Goal: Task Accomplishment & Management: Complete application form

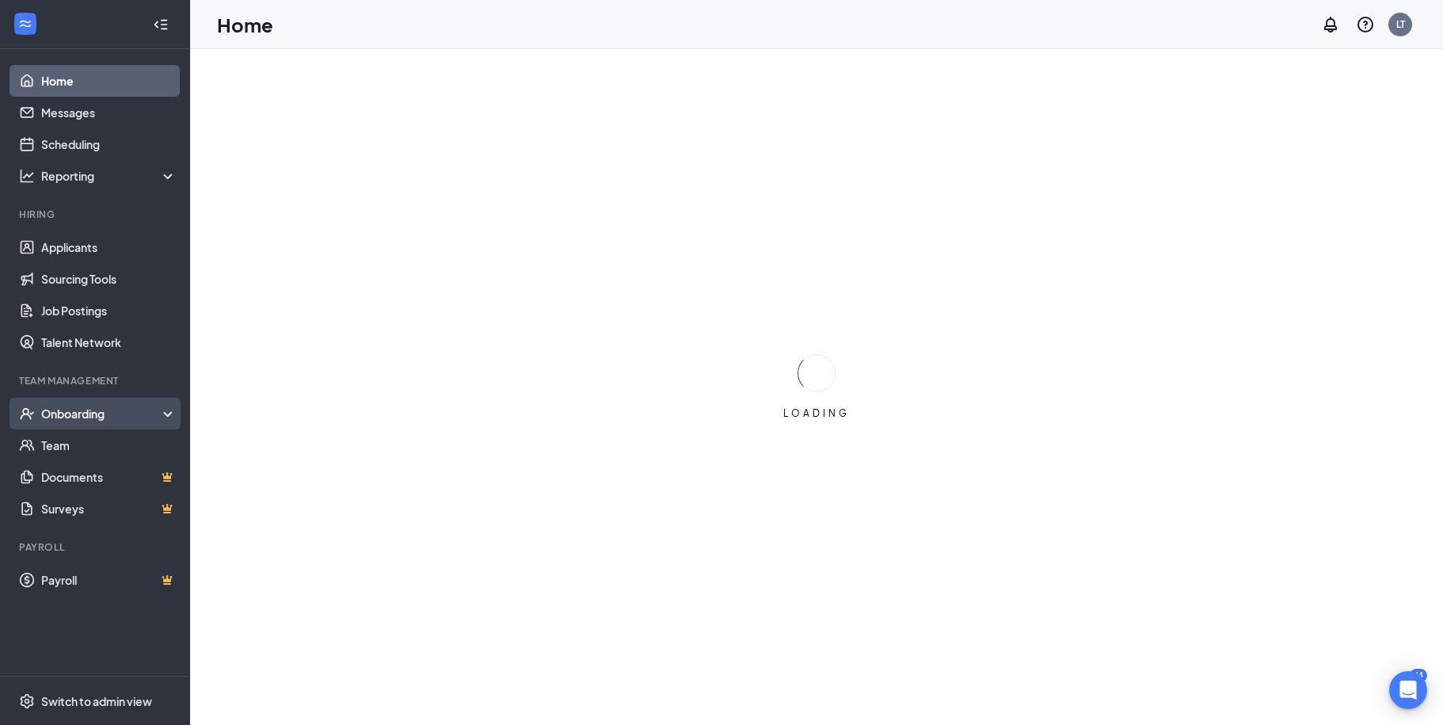
click at [83, 413] on div "Onboarding" at bounding box center [102, 413] width 122 height 16
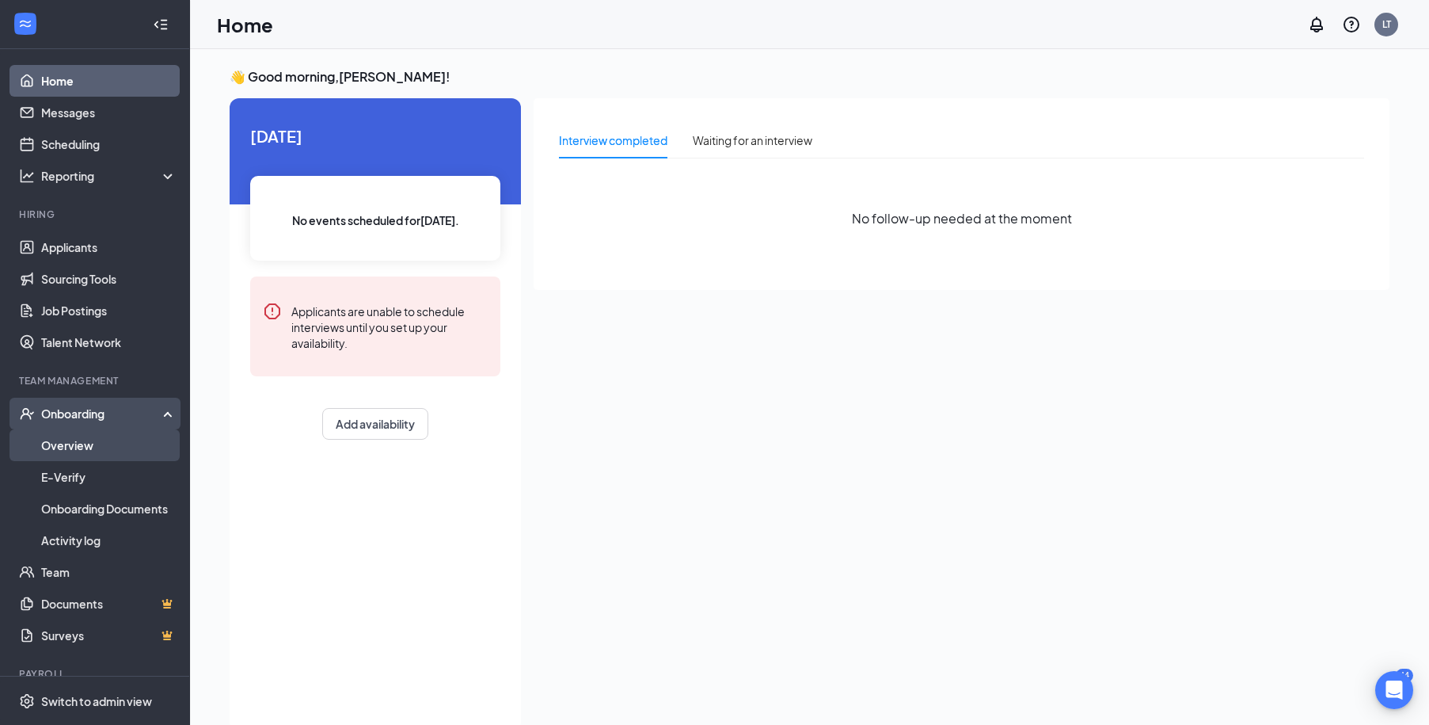
click at [88, 448] on link "Overview" at bounding box center [108, 445] width 135 height 32
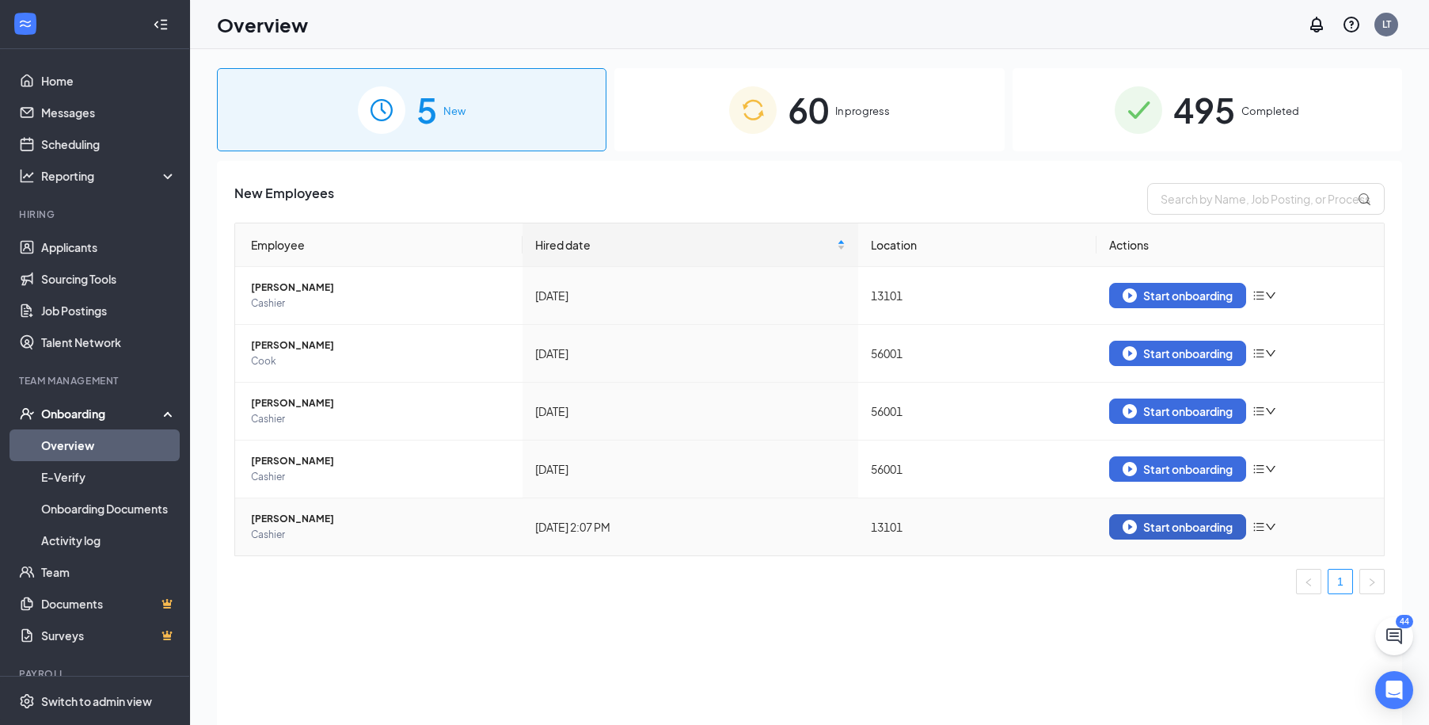
click at [1191, 528] on div "Start onboarding" at bounding box center [1178, 527] width 110 height 14
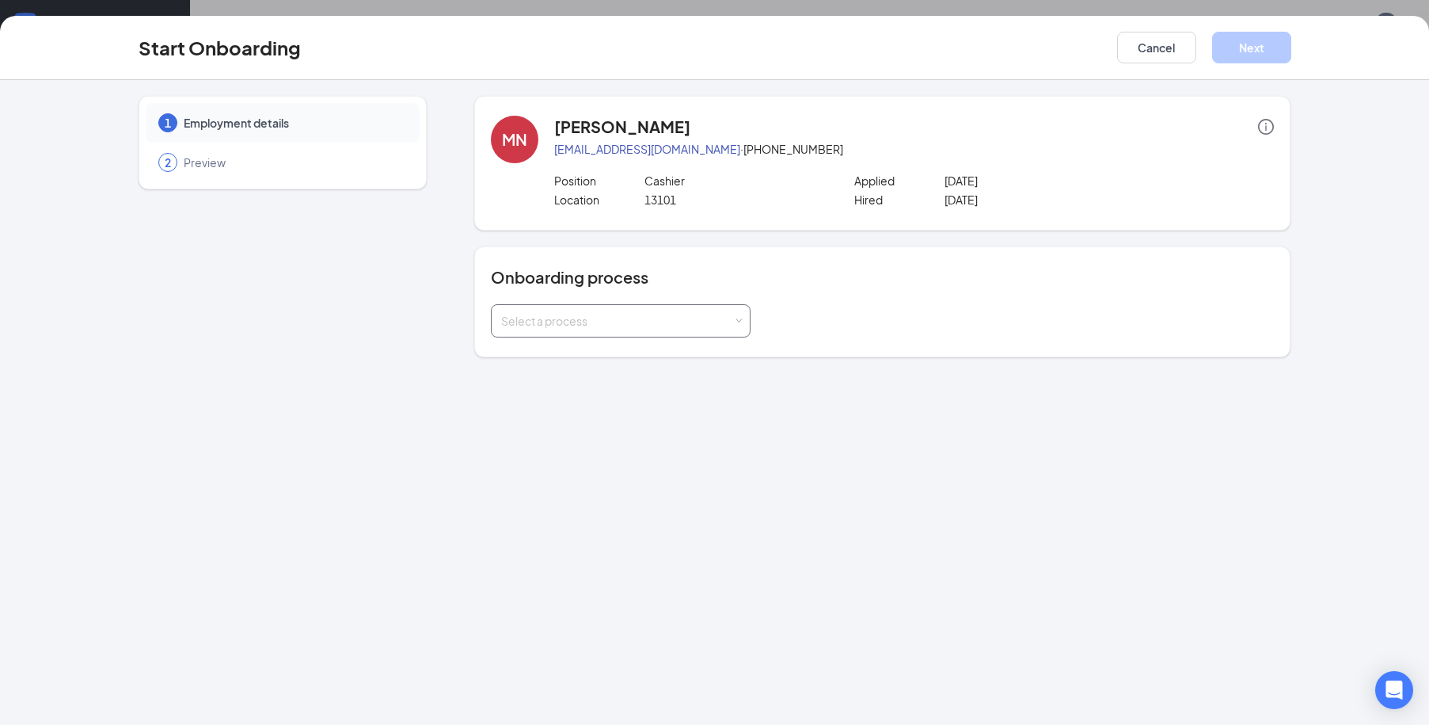
click at [737, 320] on span at bounding box center [739, 321] width 7 height 7
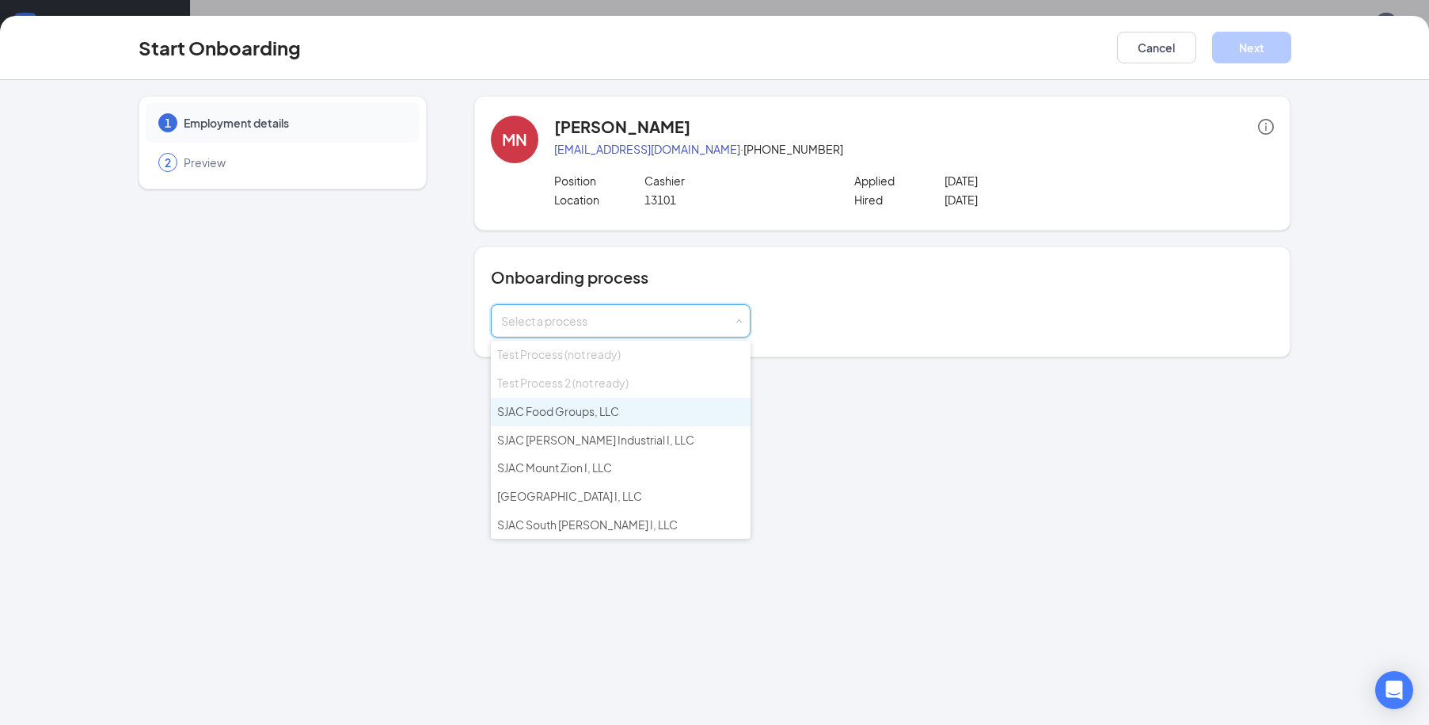
click at [584, 413] on span "SJAC Food Groups, LLC" at bounding box center [558, 411] width 122 height 14
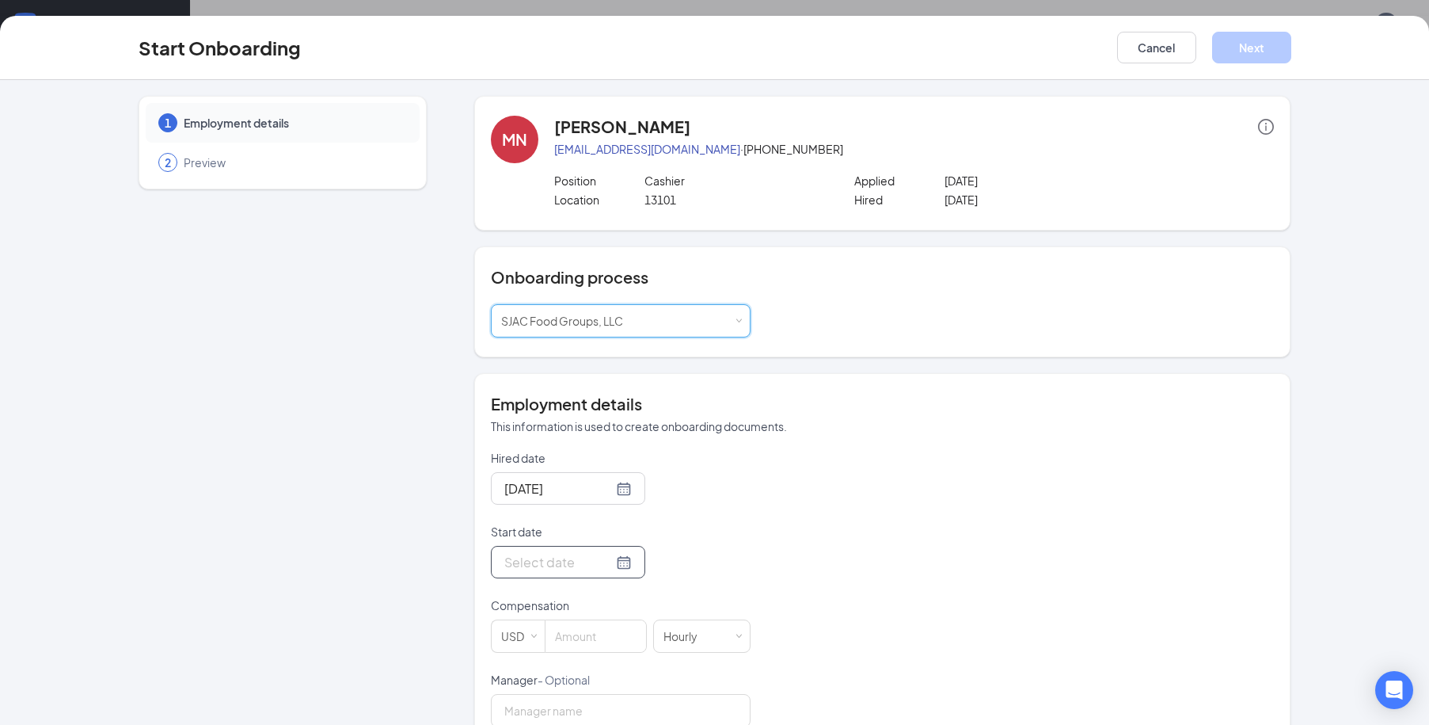
click at [514, 564] on input "Start date" at bounding box center [558, 562] width 108 height 20
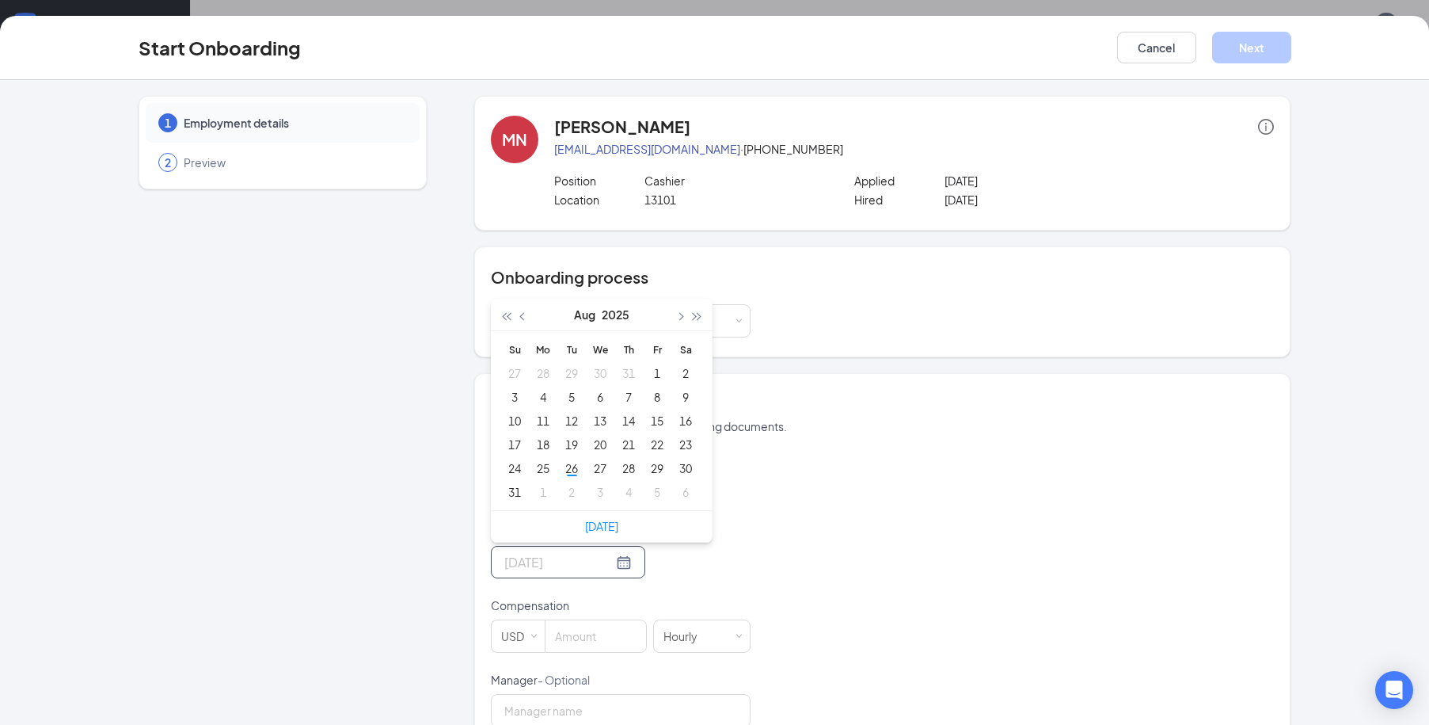
type input "[DATE]"
click at [619, 468] on div "28" at bounding box center [628, 468] width 19 height 19
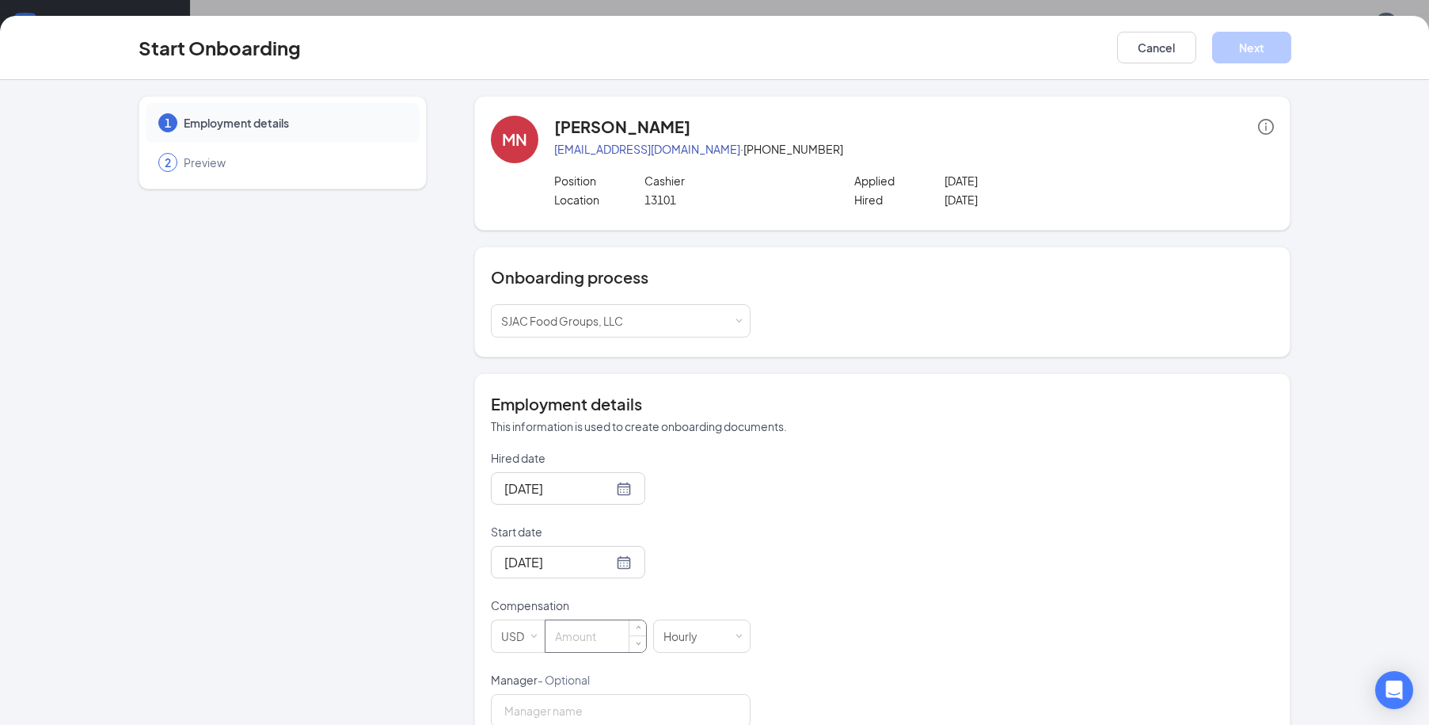
click at [573, 634] on input at bounding box center [596, 636] width 101 height 32
type input "14"
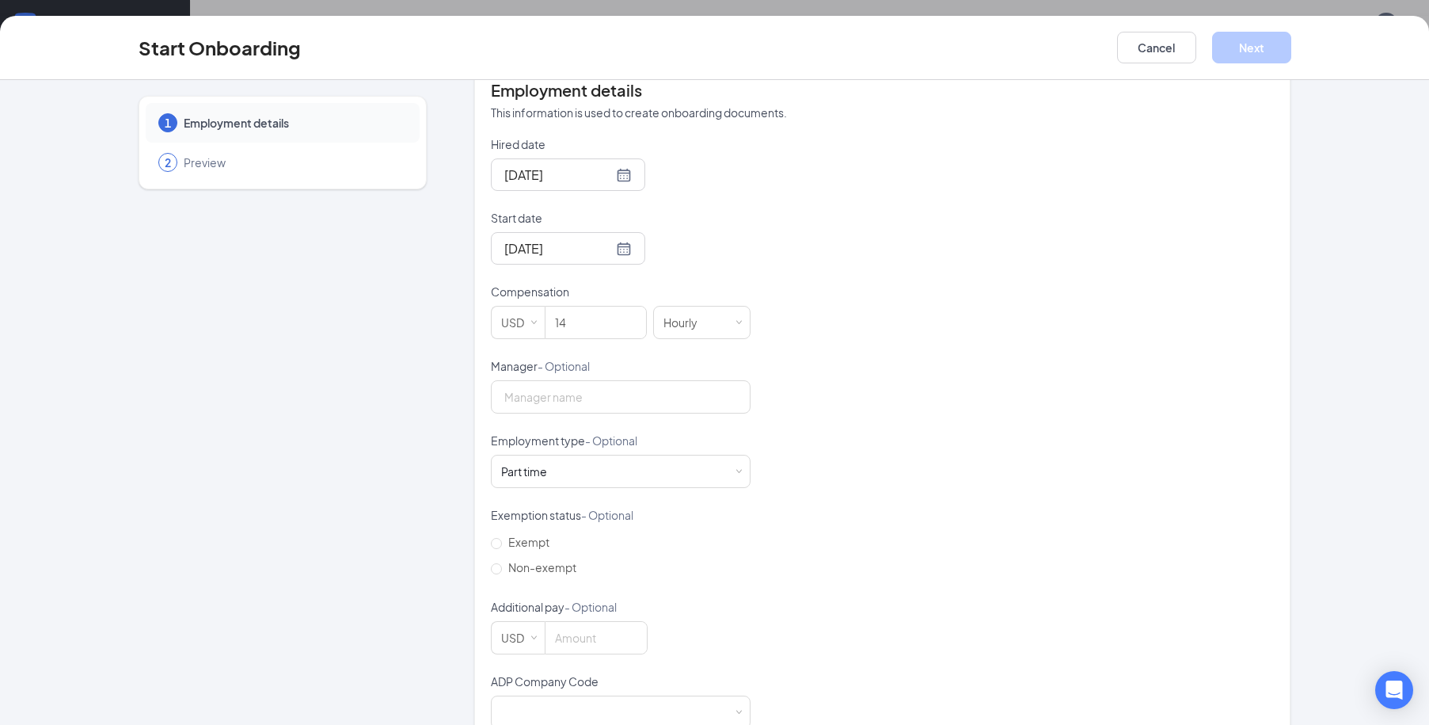
scroll to position [353, 0]
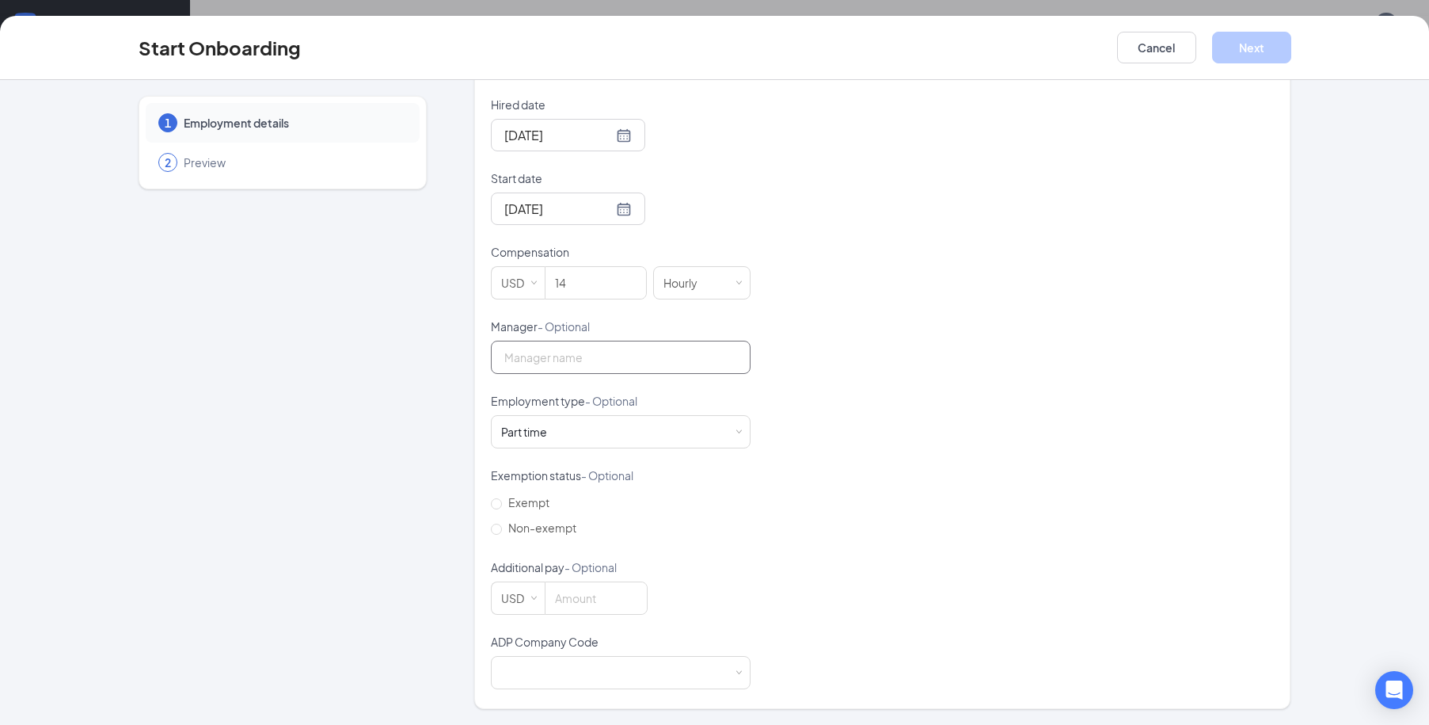
click at [558, 364] on input "Manager - Optional" at bounding box center [621, 357] width 260 height 33
type input "[PERSON_NAME]"
click at [495, 531] on input "Non-exempt" at bounding box center [496, 528] width 11 height 11
radio input "true"
click at [558, 598] on input at bounding box center [596, 598] width 101 height 32
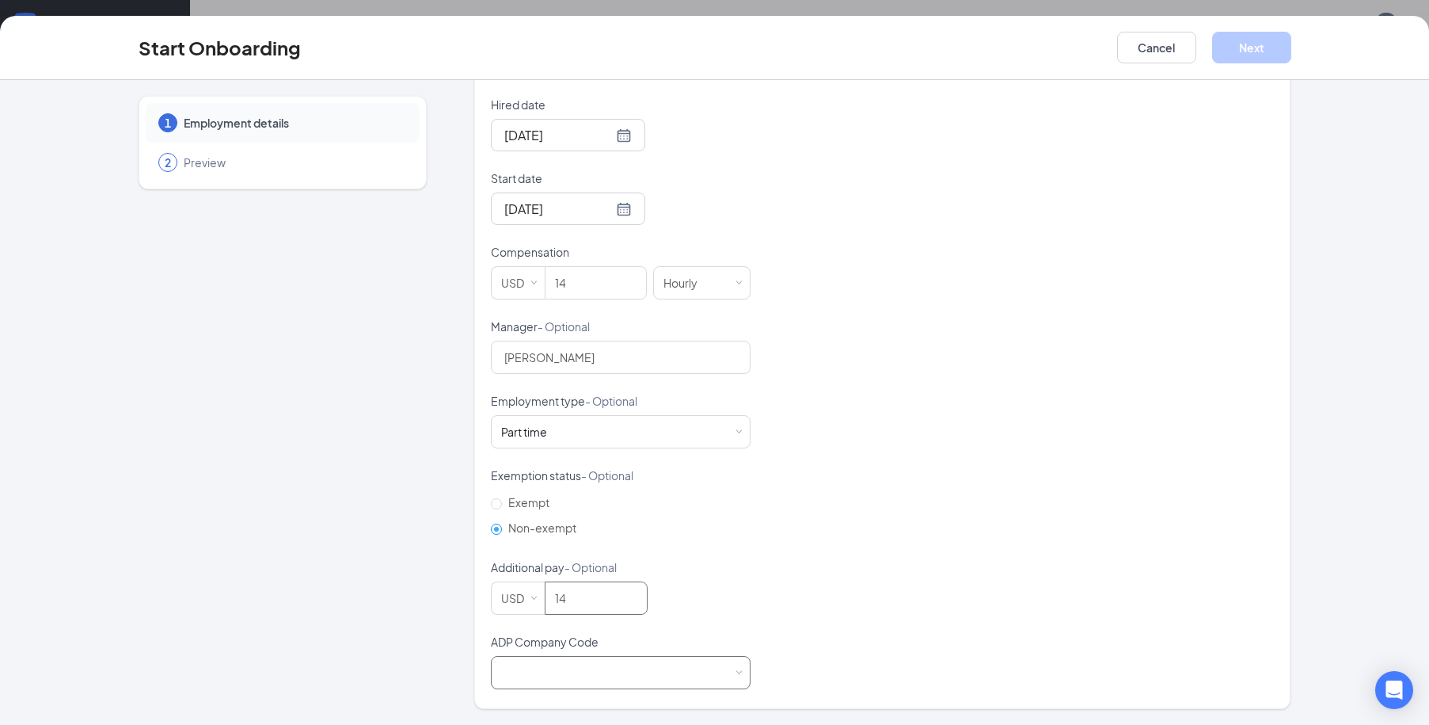
type input "14"
click at [736, 669] on span at bounding box center [739, 672] width 7 height 7
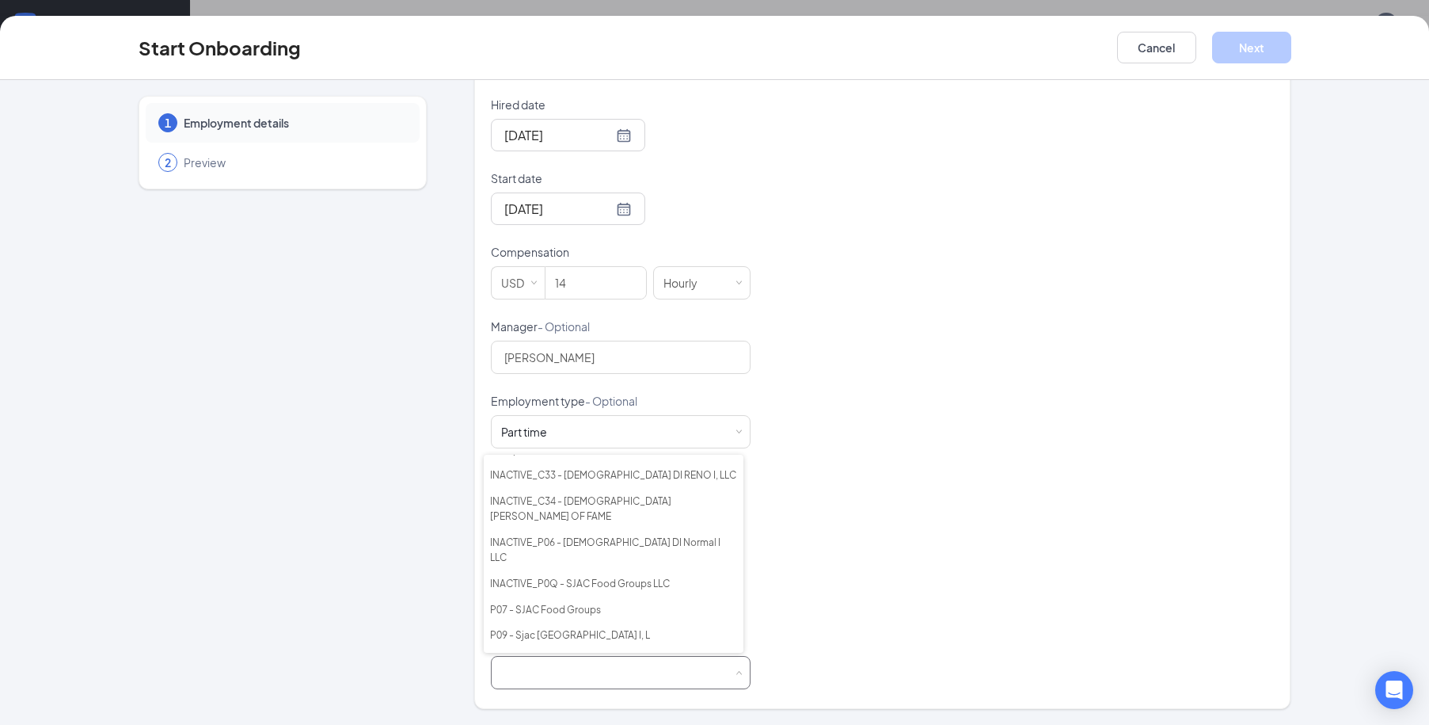
scroll to position [249, 0]
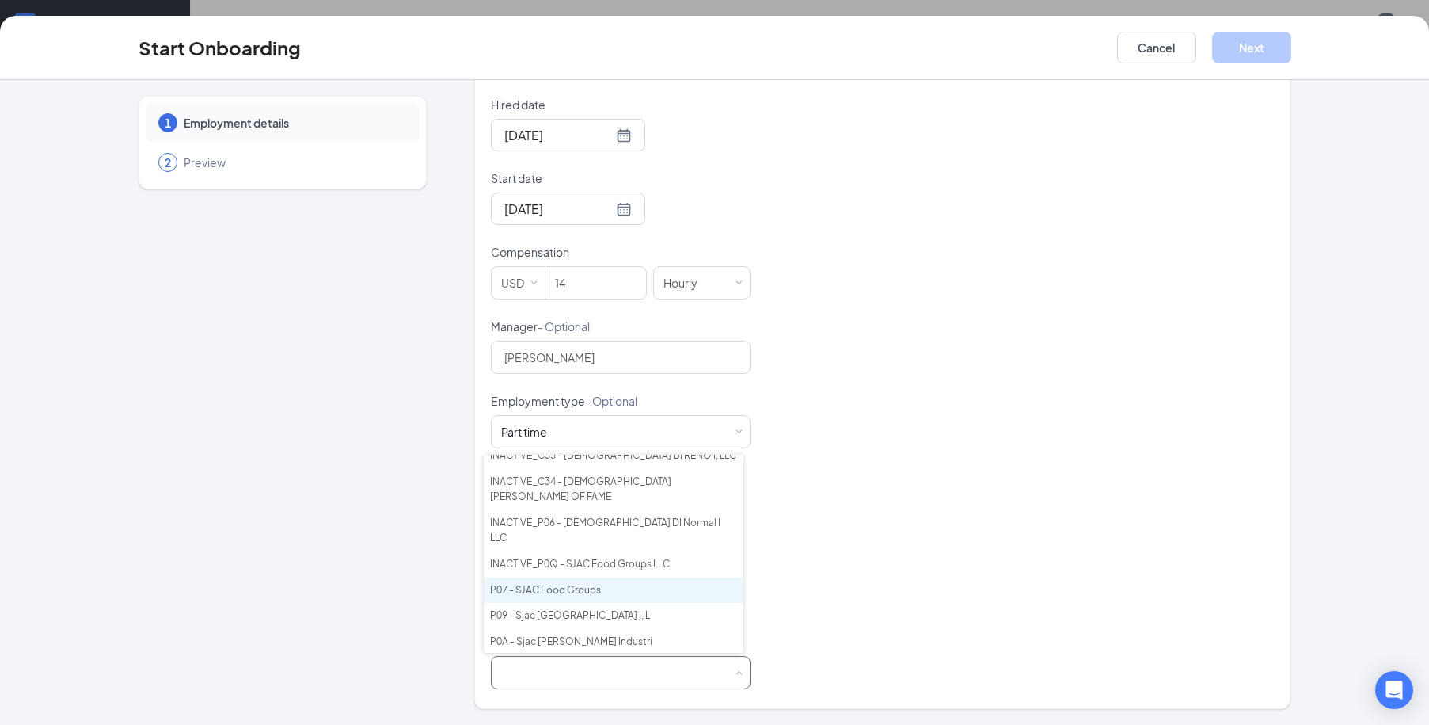
click at [572, 577] on li "P07 - SJAC Food Groups" at bounding box center [614, 590] width 260 height 26
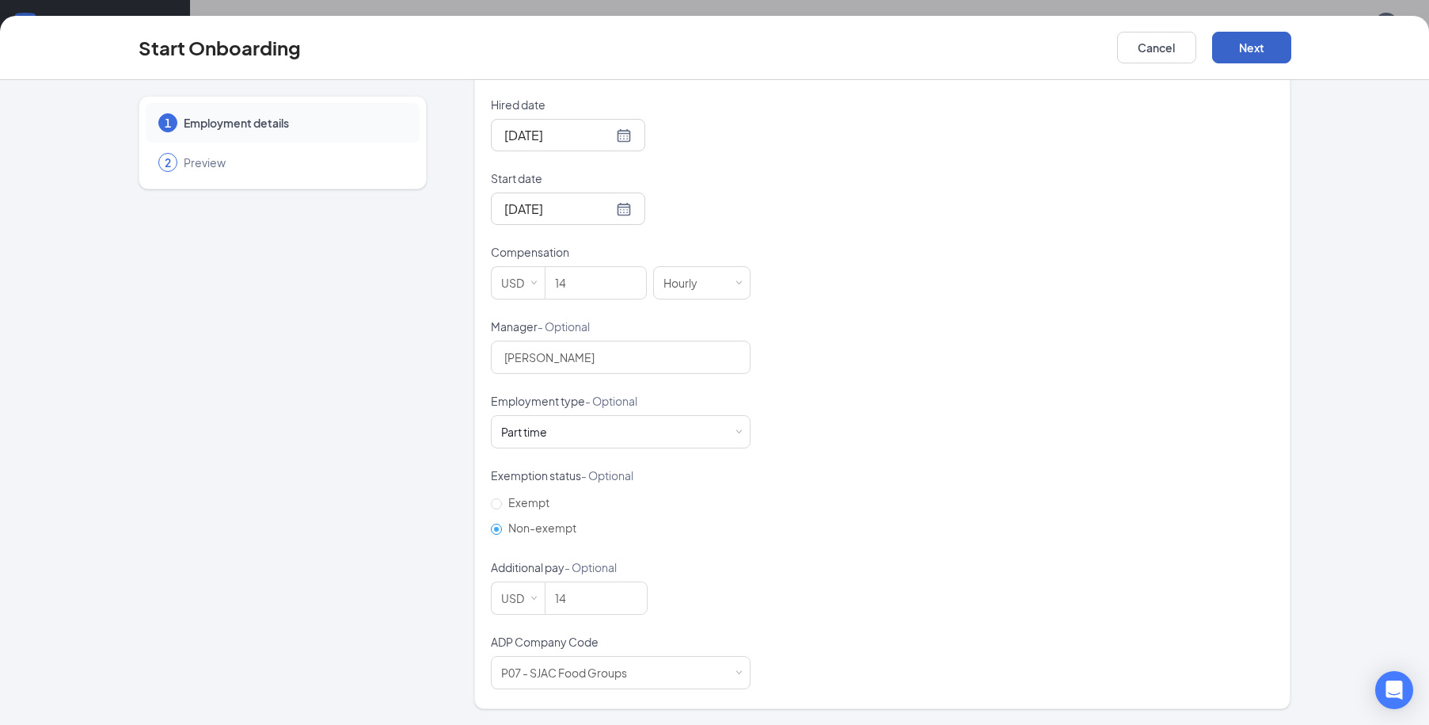
click at [1269, 38] on button "Next" at bounding box center [1251, 48] width 79 height 32
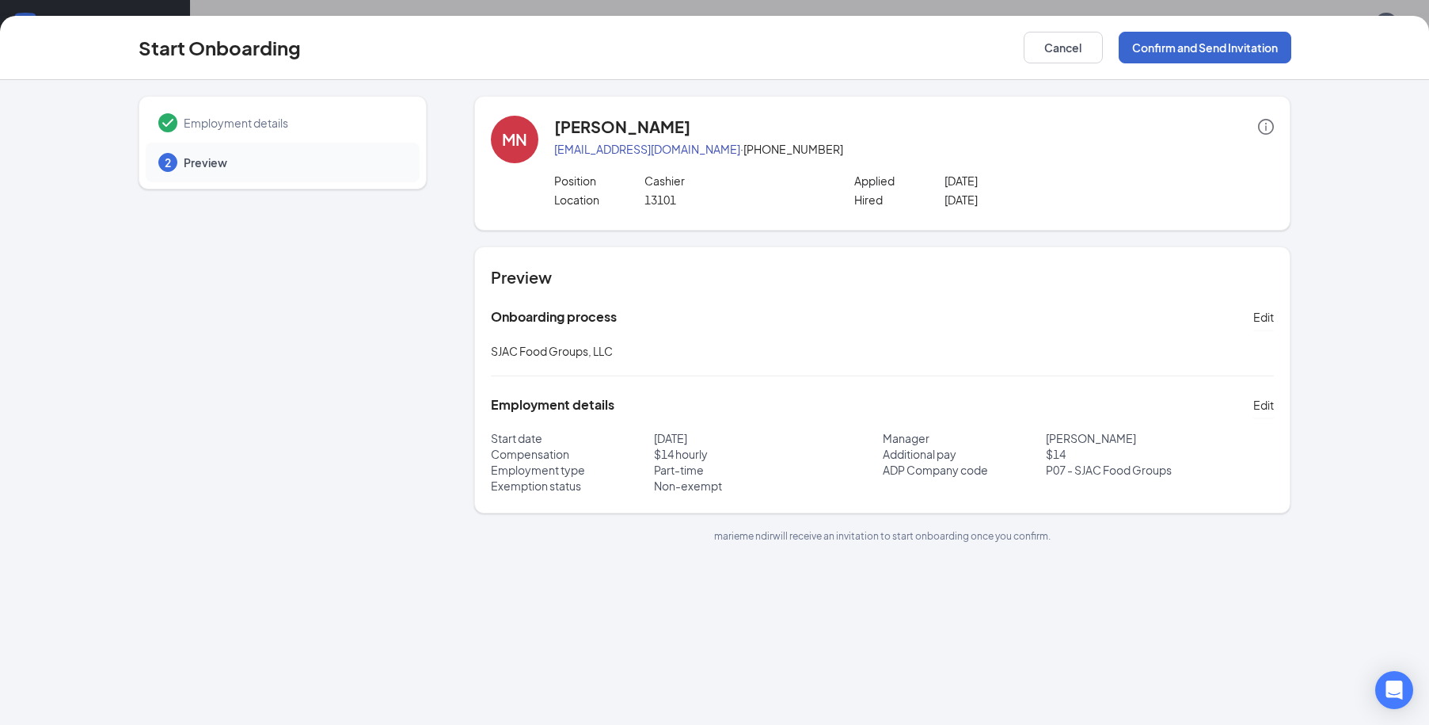
scroll to position [0, 0]
click at [1214, 51] on button "Confirm and Send Invitation" at bounding box center [1205, 48] width 173 height 32
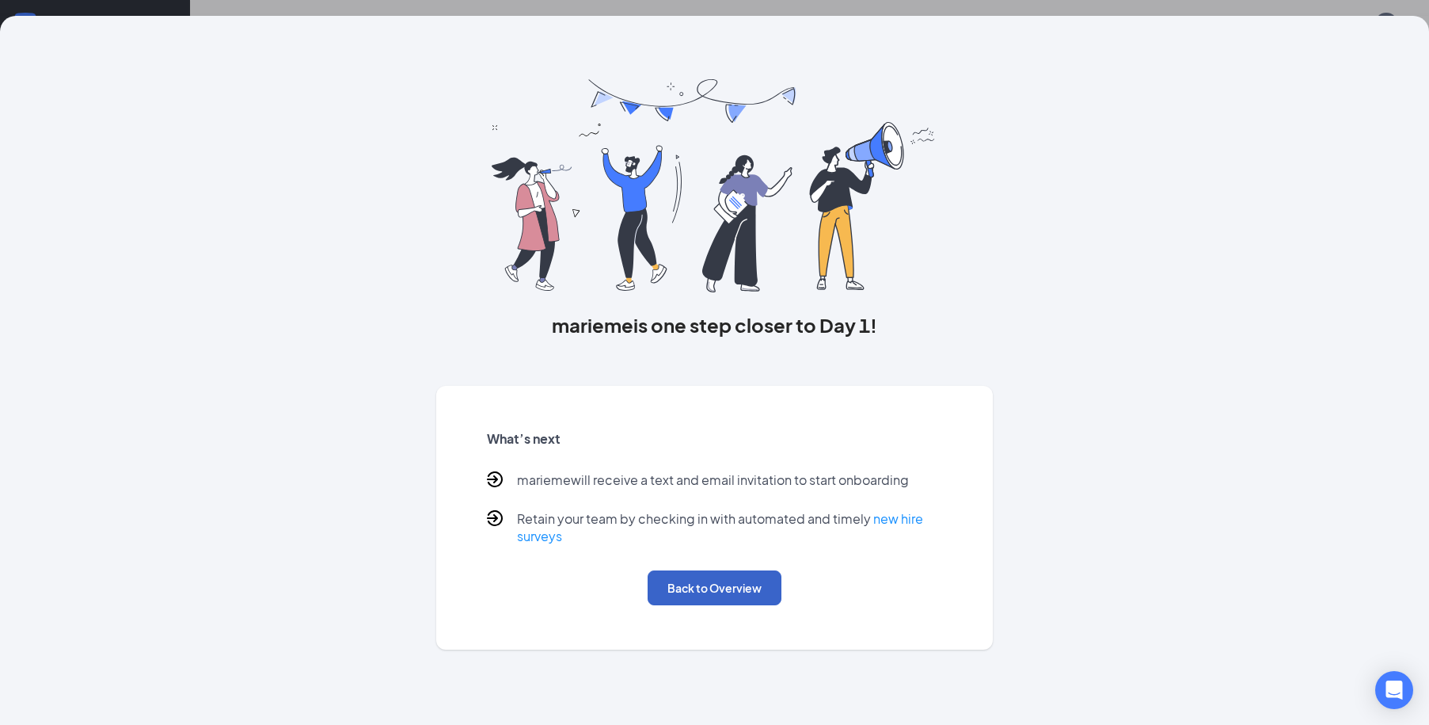
click at [741, 591] on button "Back to Overview" at bounding box center [715, 587] width 134 height 35
